Goal: Submit feedback/report problem: Submit feedback/report problem

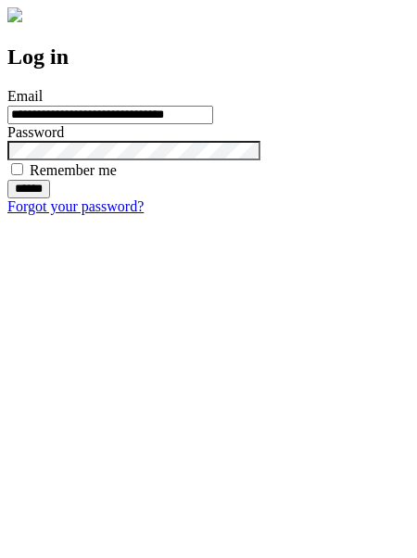
type input "**********"
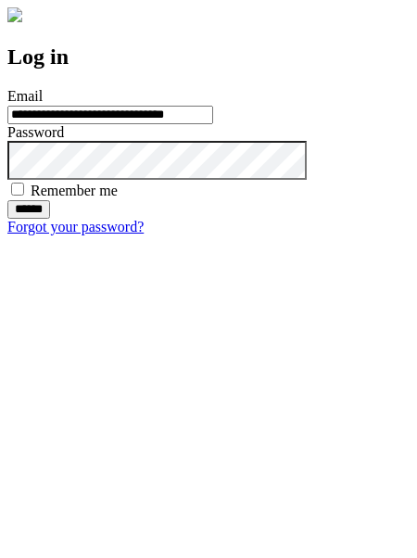
click at [50, 219] on input "******" at bounding box center [28, 209] width 43 height 19
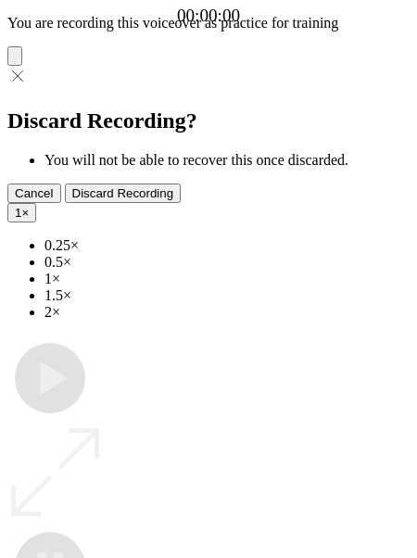
type input "**********"
